Goal: Task Accomplishment & Management: Use online tool/utility

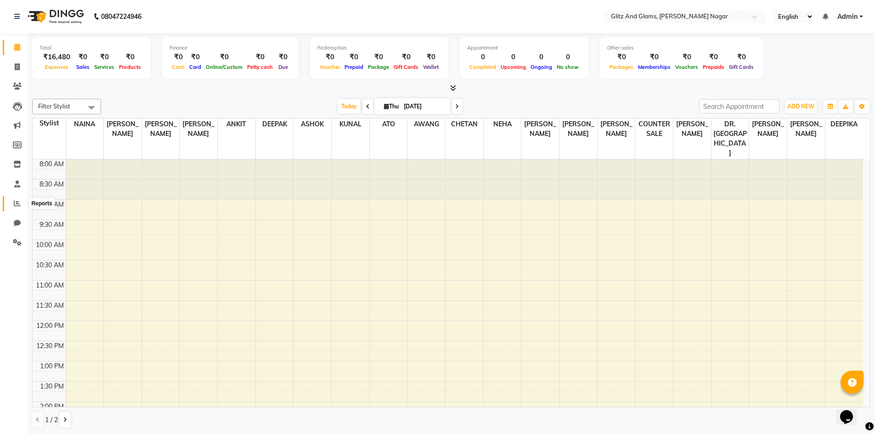
click at [20, 204] on icon at bounding box center [17, 203] width 7 height 7
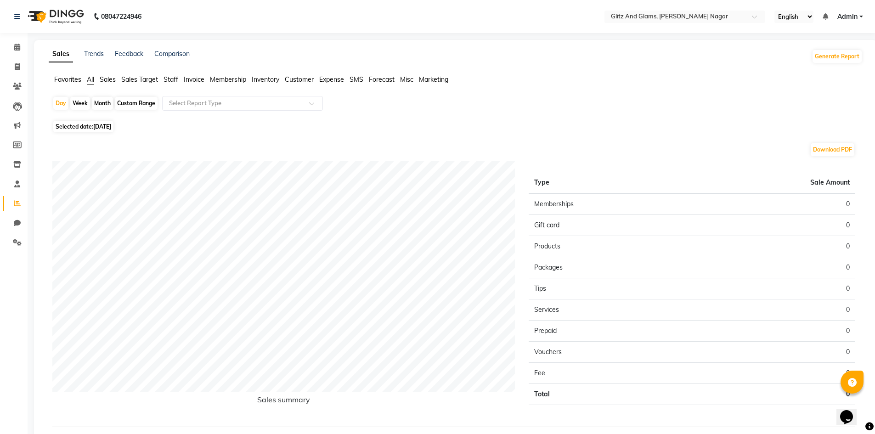
click at [170, 77] on span "Staff" at bounding box center [170, 79] width 15 height 8
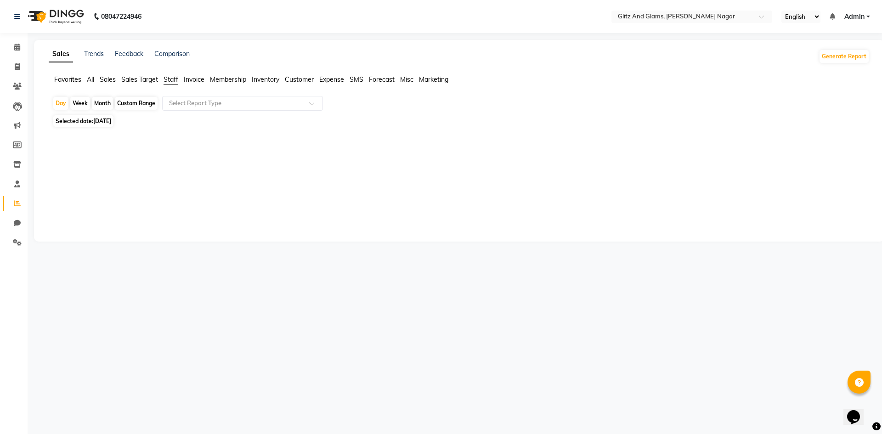
click at [128, 103] on div "Custom Range" at bounding box center [136, 103] width 43 height 13
select select "9"
select select "2025"
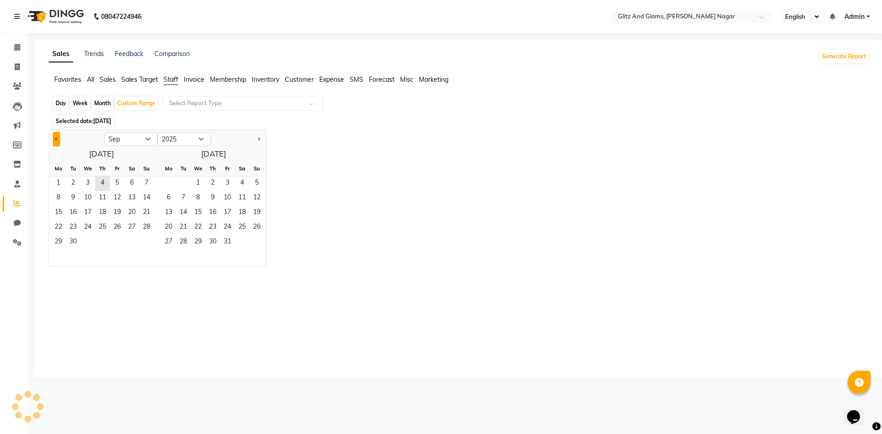
click at [53, 142] on button "Previous month" at bounding box center [56, 139] width 7 height 15
select select "8"
click at [117, 183] on span "1" at bounding box center [117, 183] width 15 height 15
click at [143, 239] on span "31" at bounding box center [146, 242] width 15 height 15
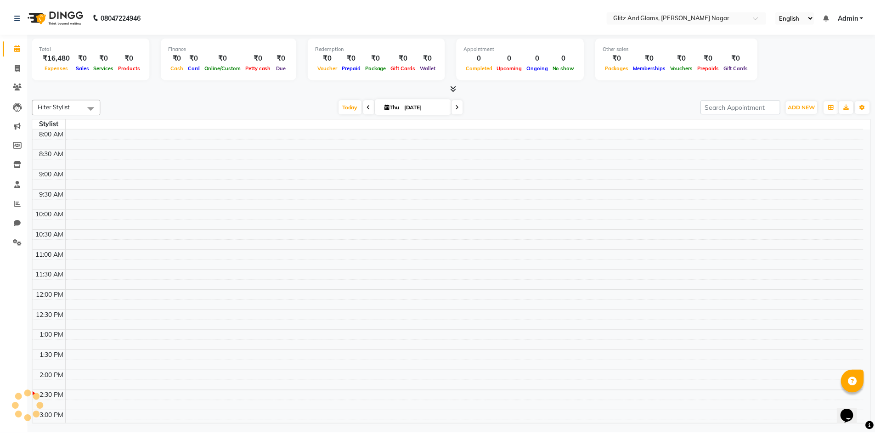
scroll to position [243, 0]
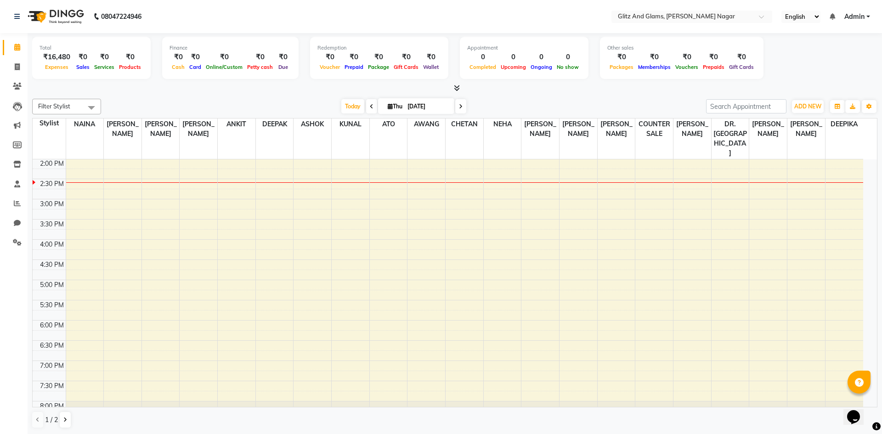
select select "service"
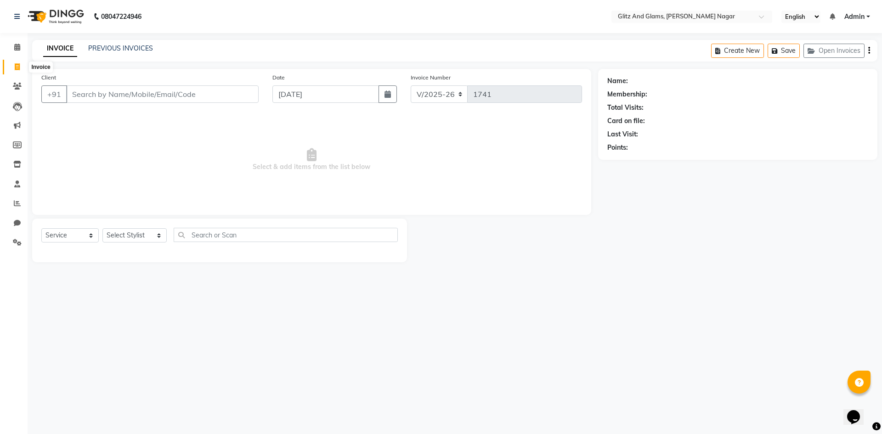
click at [17, 68] on icon at bounding box center [17, 66] width 5 height 7
select select "service"
type input "1741"
select select "8316"
click at [18, 204] on icon at bounding box center [17, 203] width 7 height 7
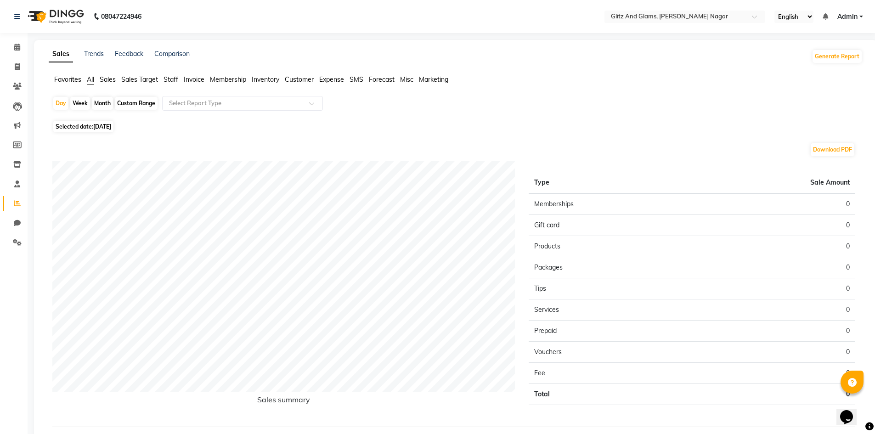
click at [171, 82] on span "Staff" at bounding box center [170, 79] width 15 height 8
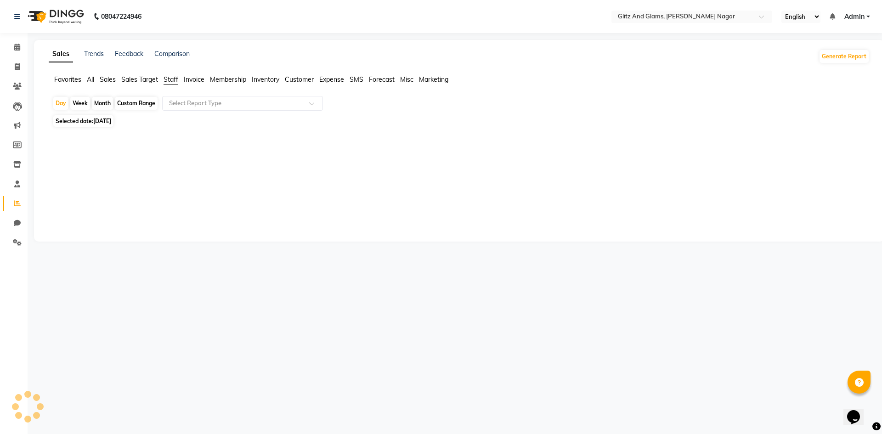
click at [135, 101] on div "Custom Range" at bounding box center [136, 103] width 43 height 13
select select "9"
select select "2025"
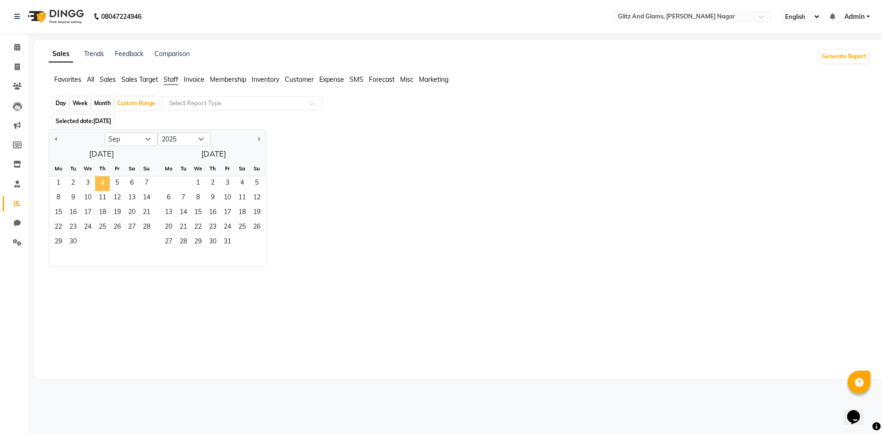
click at [100, 182] on span "4" at bounding box center [102, 183] width 15 height 15
click at [65, 182] on span "1" at bounding box center [58, 183] width 15 height 15
click at [97, 181] on span "4" at bounding box center [102, 183] width 15 height 15
